Goal: Transaction & Acquisition: Purchase product/service

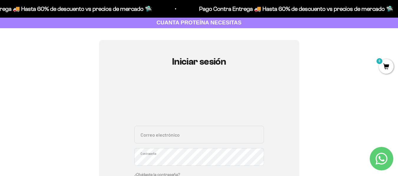
scroll to position [59, 0]
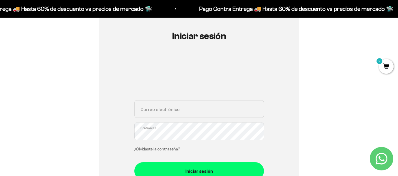
click at [223, 105] on input "Correo electrónico" at bounding box center [199, 109] width 130 height 18
type input "[EMAIL_ADDRESS][DOMAIN_NAME]"
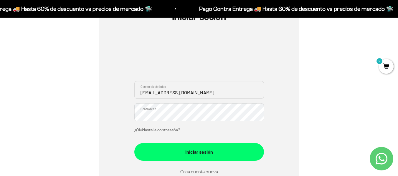
scroll to position [88, 0]
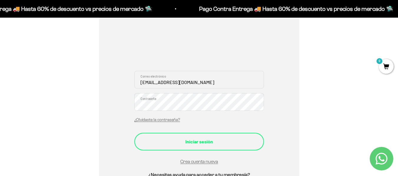
click at [225, 142] on div "Iniciar sesión" at bounding box center [199, 142] width 106 height 8
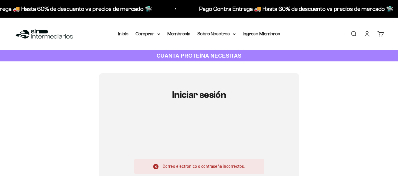
scroll to position [59, 0]
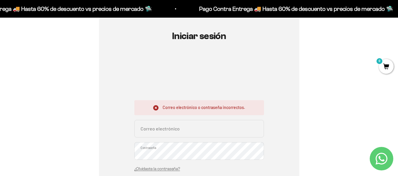
click at [207, 129] on input "Correo electrónico" at bounding box center [199, 129] width 130 height 18
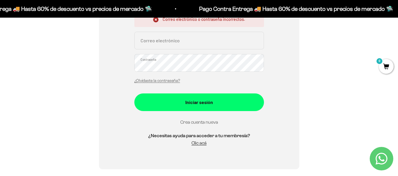
click at [189, 122] on link "Crea cuenta nueva" at bounding box center [199, 122] width 38 height 5
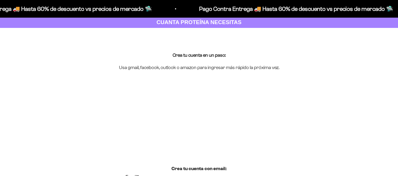
scroll to position [88, 0]
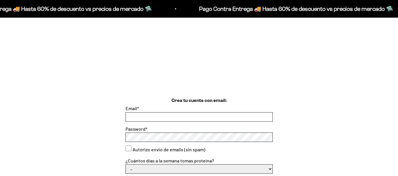
click at [179, 112] on div at bounding box center [198, 116] width 147 height 9
click at [193, 117] on input "Email *" at bounding box center [199, 117] width 147 height 9
type input "[EMAIL_ADDRESS][DOMAIN_NAME]"
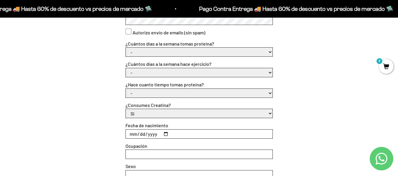
scroll to position [265, 0]
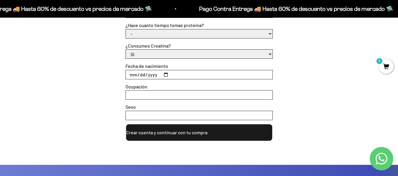
click at [174, 133] on button "Crear cuenta y continuar con tu compra" at bounding box center [198, 133] width 147 height 18
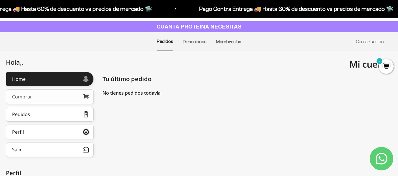
scroll to position [29, 0]
click at [73, 91] on link "Comprar" at bounding box center [50, 96] width 88 height 15
click at [31, 112] on link "Pedidos" at bounding box center [50, 114] width 88 height 15
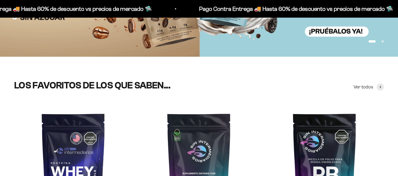
scroll to position [59, 0]
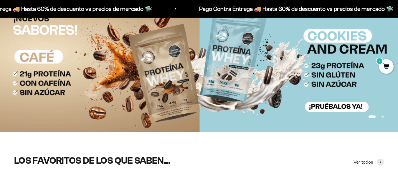
click at [100, 71] on img at bounding box center [199, 68] width 398 height 130
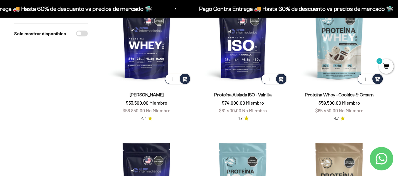
scroll to position [235, 0]
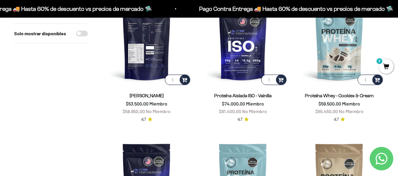
click at [132, 67] on img at bounding box center [146, 41] width 89 height 89
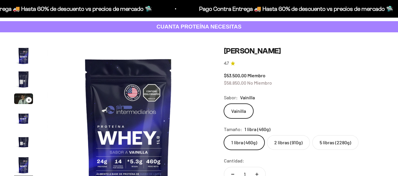
scroll to position [59, 0]
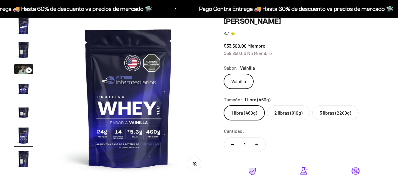
click at [281, 114] on label "2 libras (910g)" at bounding box center [288, 113] width 43 height 15
click at [224, 106] on input "2 libras (910g)" at bounding box center [223, 105] width 0 height 0
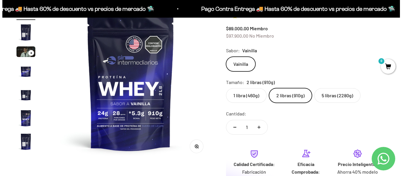
scroll to position [177, 0]
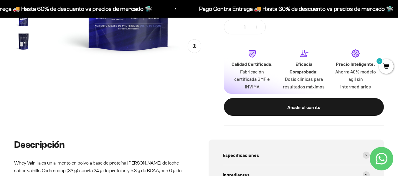
click at [298, 112] on button "Añadir al carrito" at bounding box center [304, 107] width 160 height 18
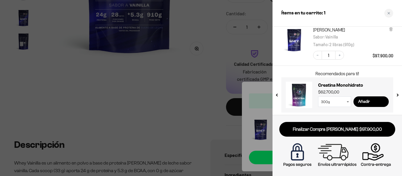
scroll to position [41, 0]
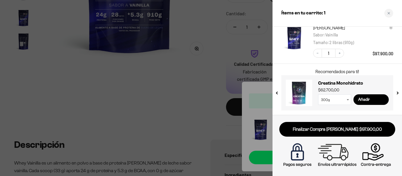
click at [346, 102] on select "300g 100g" at bounding box center [334, 99] width 33 height 11
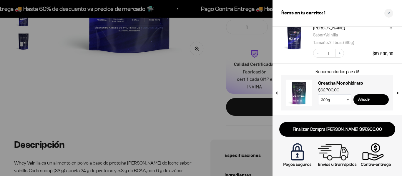
click at [346, 102] on select "300g 100g" at bounding box center [334, 99] width 33 height 11
click at [363, 100] on input "Añadir" at bounding box center [370, 99] width 35 height 11
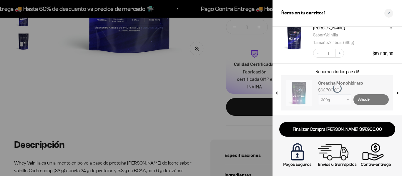
scroll to position [79, 0]
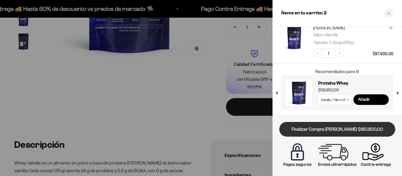
click at [333, 131] on link "Finalizar Compra Segura $160.600,00" at bounding box center [337, 129] width 116 height 15
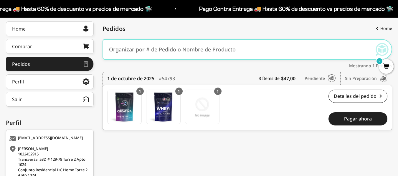
scroll to position [88, 0]
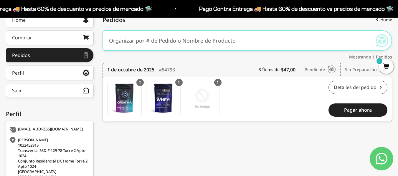
click at [364, 87] on link "Detalles del pedido" at bounding box center [357, 87] width 59 height 13
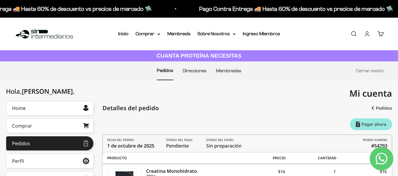
click at [363, 125] on link "Pagar ahora" at bounding box center [371, 125] width 42 height 12
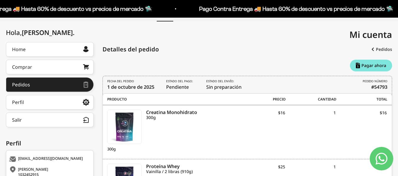
scroll to position [29, 0]
